Goal: Information Seeking & Learning: Learn about a topic

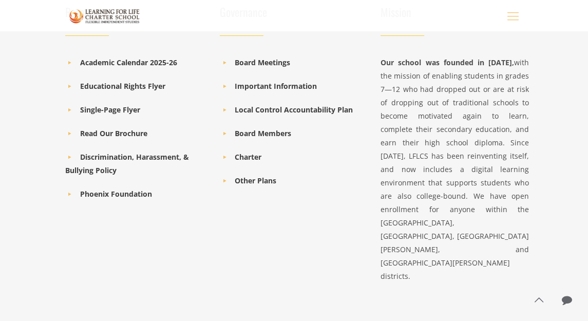
scroll to position [1507, 0]
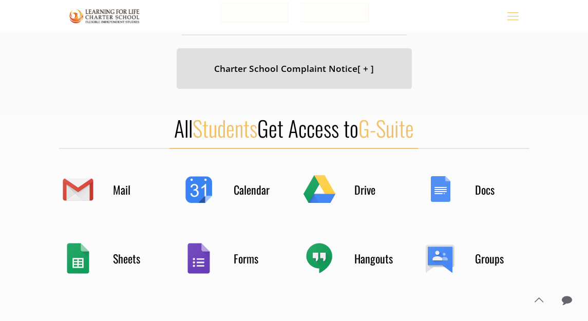
scroll to position [437, 0]
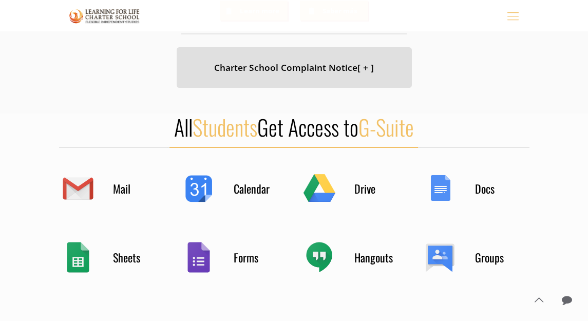
click at [316, 67] on h4 "Charter School Complaint Notice [ + ]" at bounding box center [294, 67] width 210 height 15
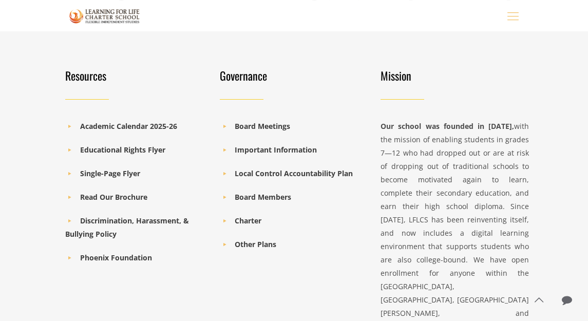
scroll to position [1703, 0]
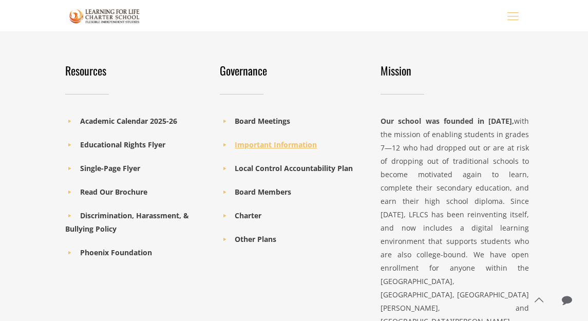
click at [267, 141] on b "Important Information" at bounding box center [276, 145] width 82 height 10
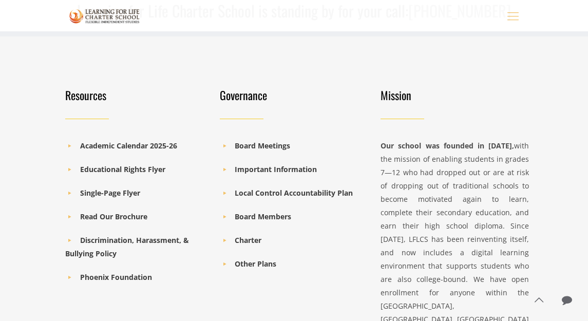
scroll to position [2455, 0]
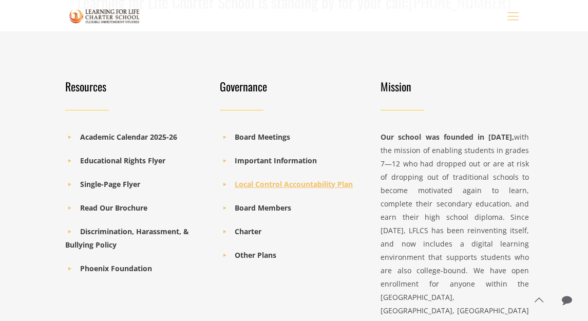
click at [301, 186] on b "Local Control Accountability Plan" at bounding box center [294, 184] width 118 height 10
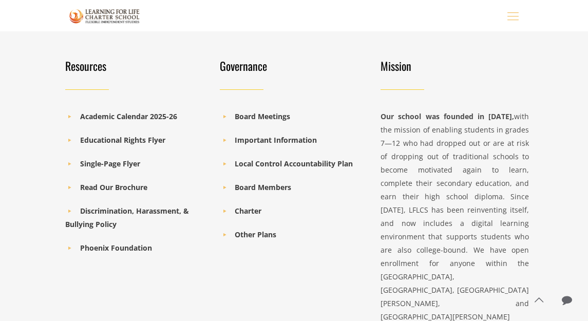
scroll to position [1460, 0]
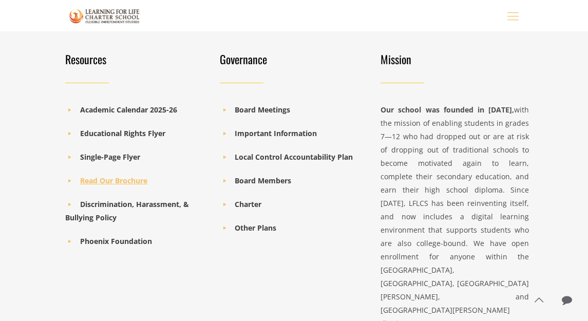
click at [116, 180] on b "Read Our Brochure" at bounding box center [113, 181] width 67 height 10
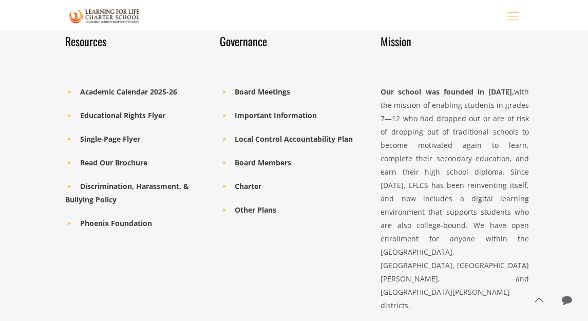
scroll to position [1483, 0]
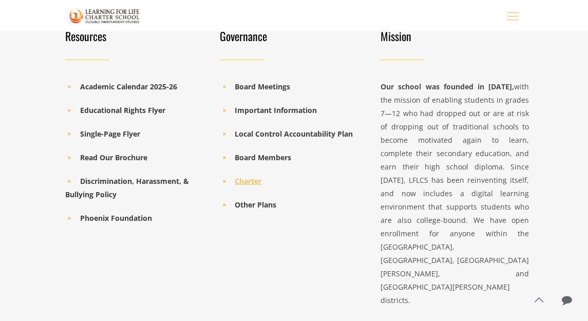
click at [253, 180] on b "Charter" at bounding box center [248, 181] width 27 height 10
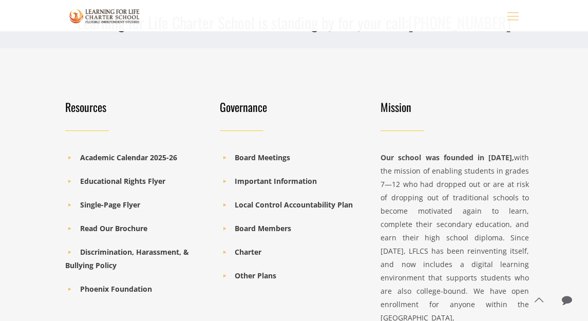
scroll to position [432, 0]
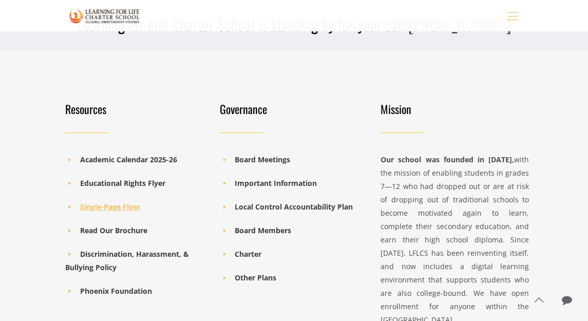
click at [120, 206] on b "Single-Page Flyer" at bounding box center [110, 207] width 60 height 10
